Goal: Navigation & Orientation: Find specific page/section

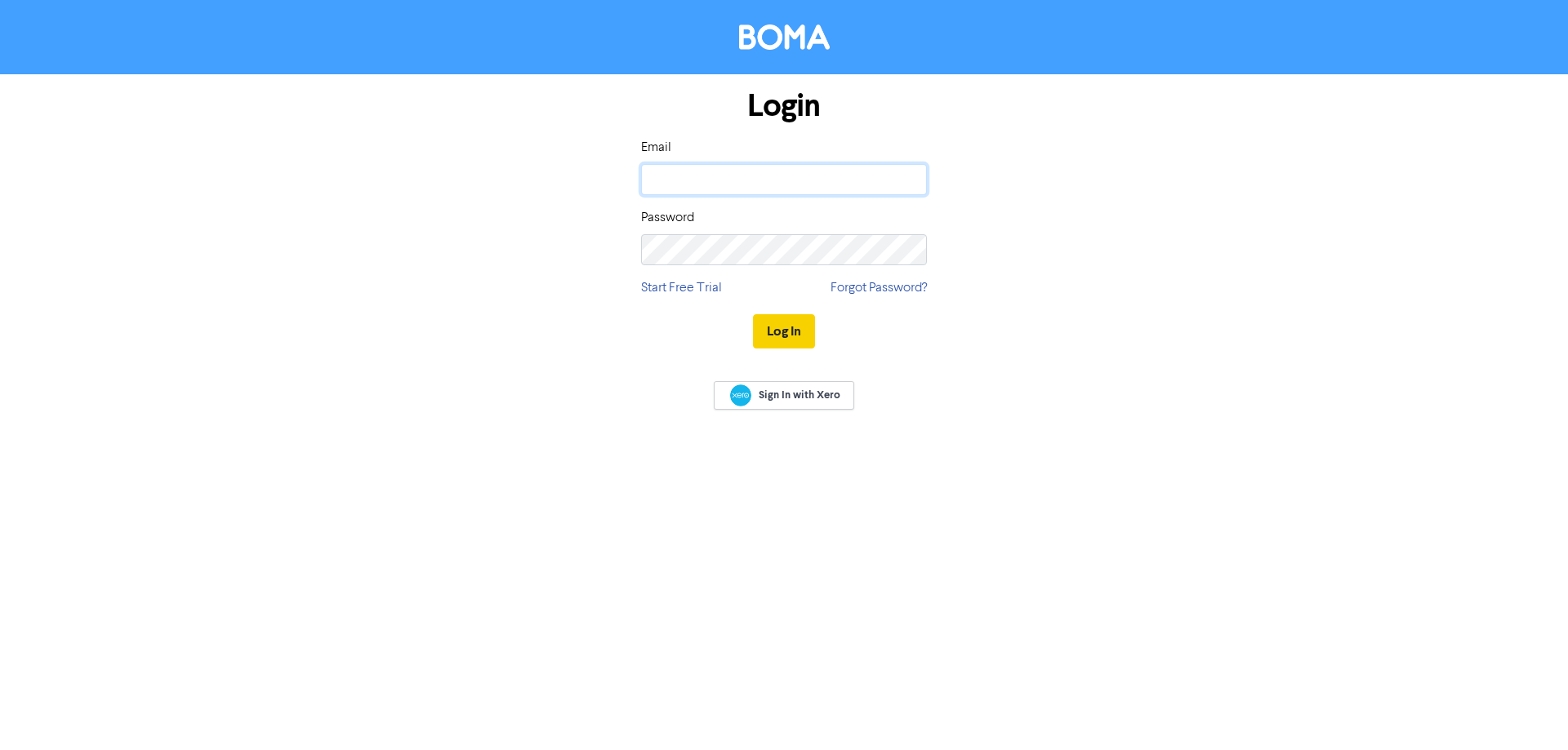
type input "[EMAIL_ADDRESS][DOMAIN_NAME]"
click at [766, 331] on button "Log In" at bounding box center [784, 331] width 62 height 35
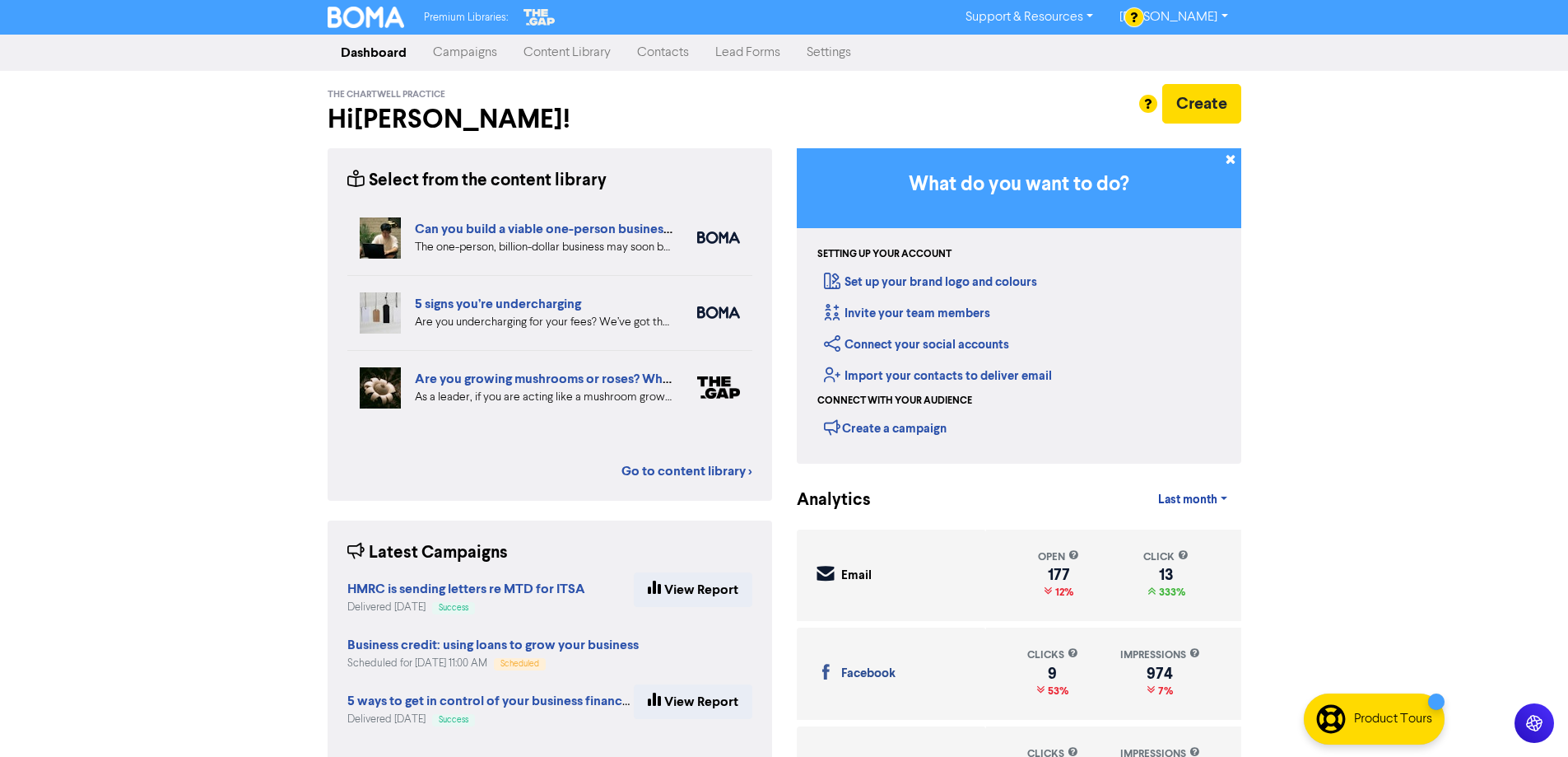
click at [481, 49] on link "Campaigns" at bounding box center [464, 53] width 91 height 33
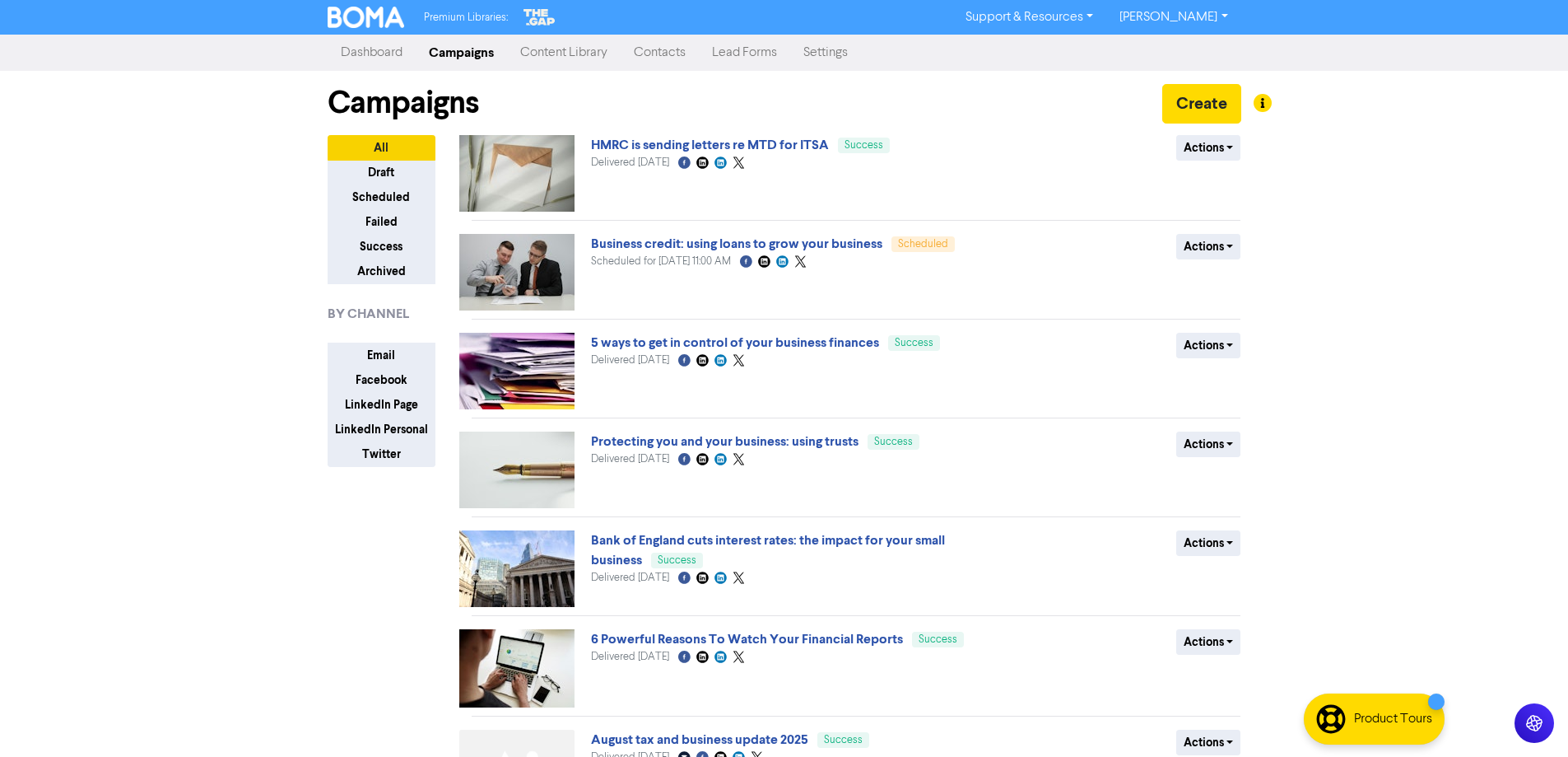
click at [604, 56] on link "Content Library" at bounding box center [564, 53] width 114 height 33
